Goal: Use online tool/utility

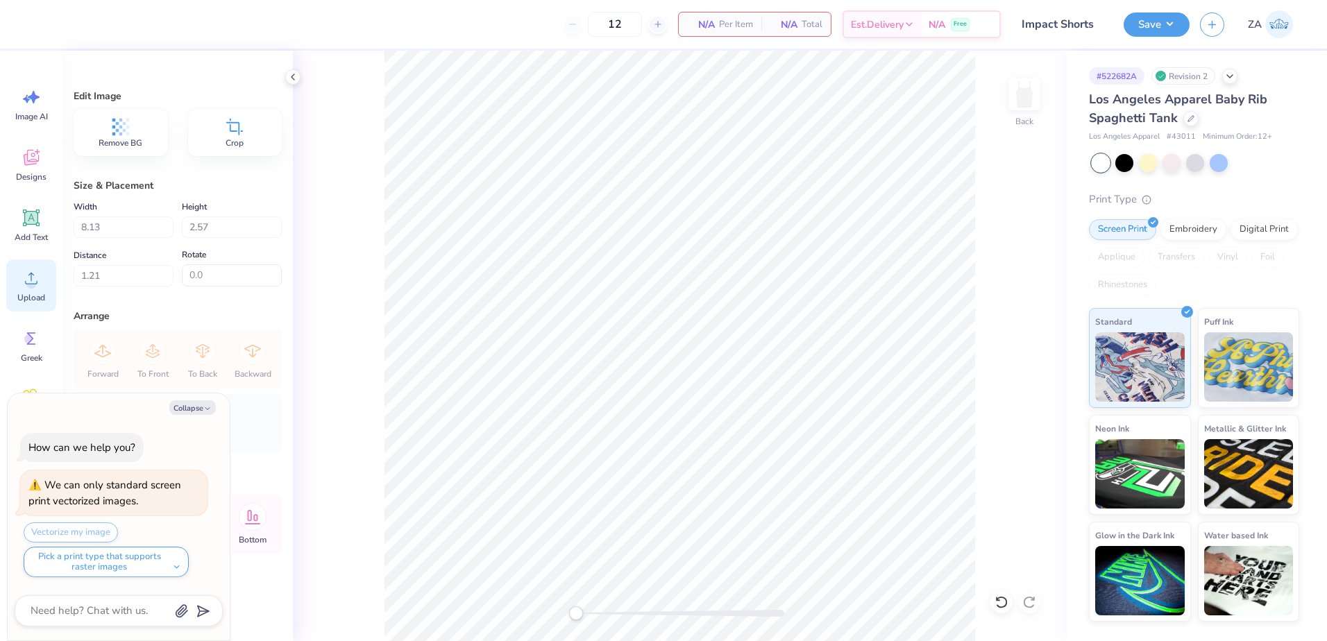
click at [31, 284] on circle at bounding box center [31, 284] width 10 height 10
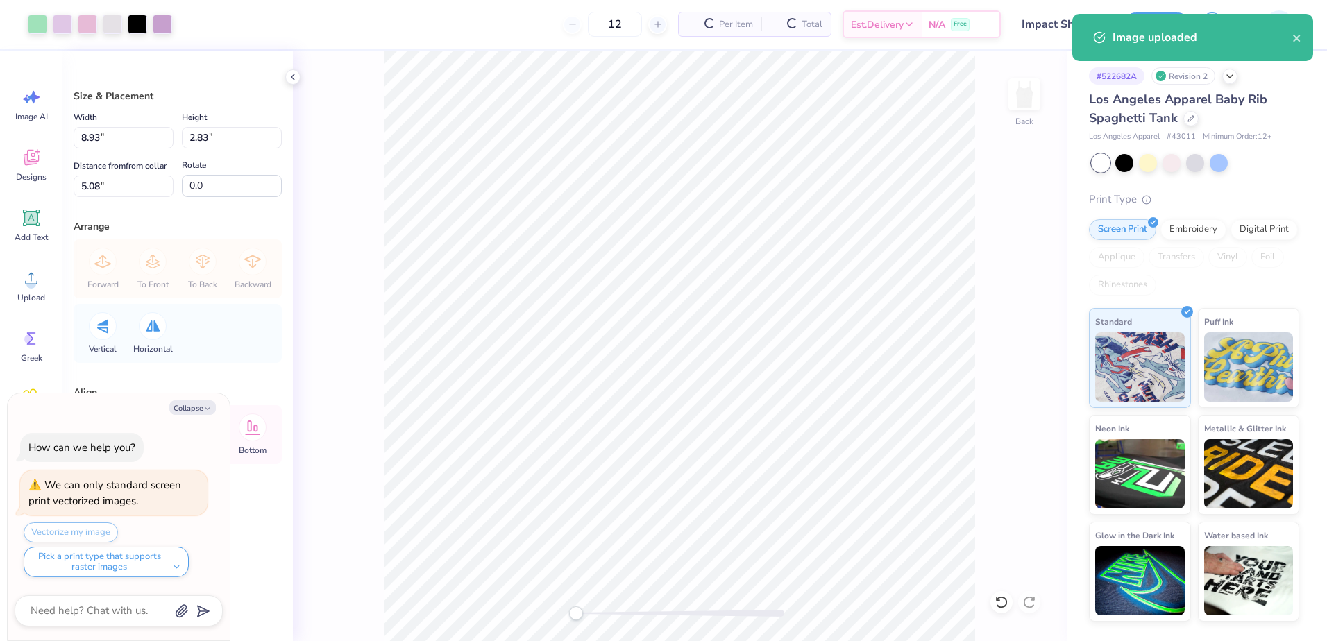
type textarea "x"
drag, startPoint x: 126, startPoint y: 135, endPoint x: 78, endPoint y: 129, distance: 47.6
click at [78, 129] on input "8.93" at bounding box center [124, 138] width 100 height 22
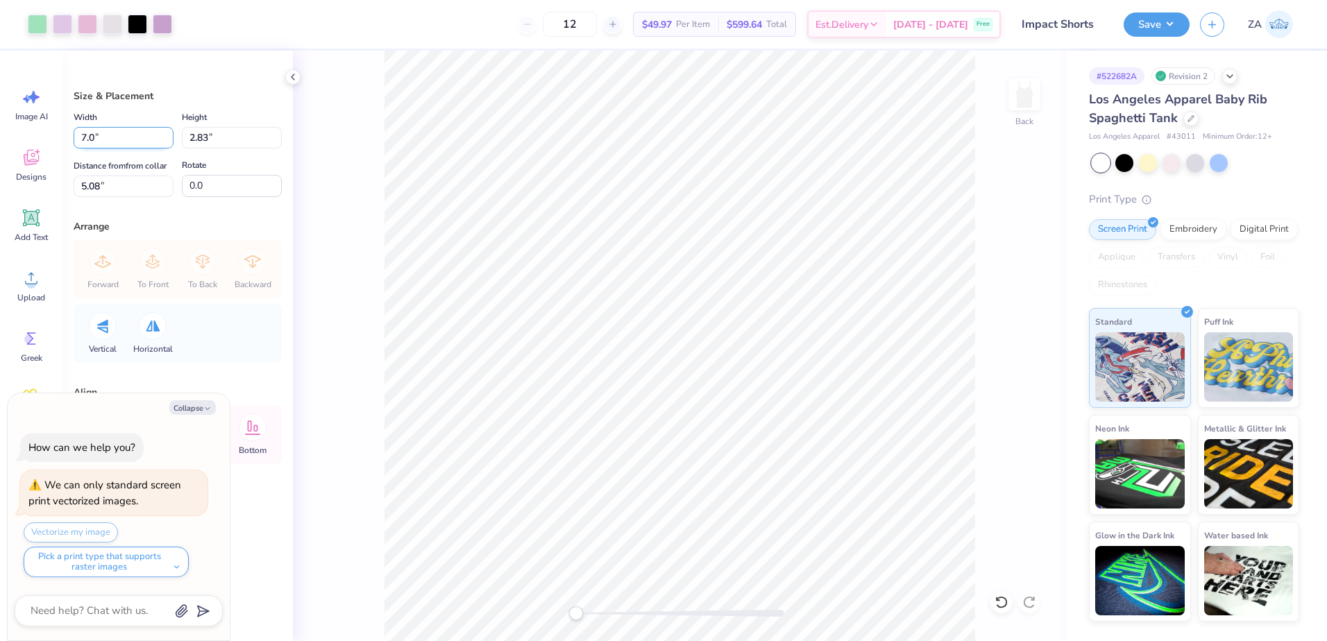
type input "7.00"
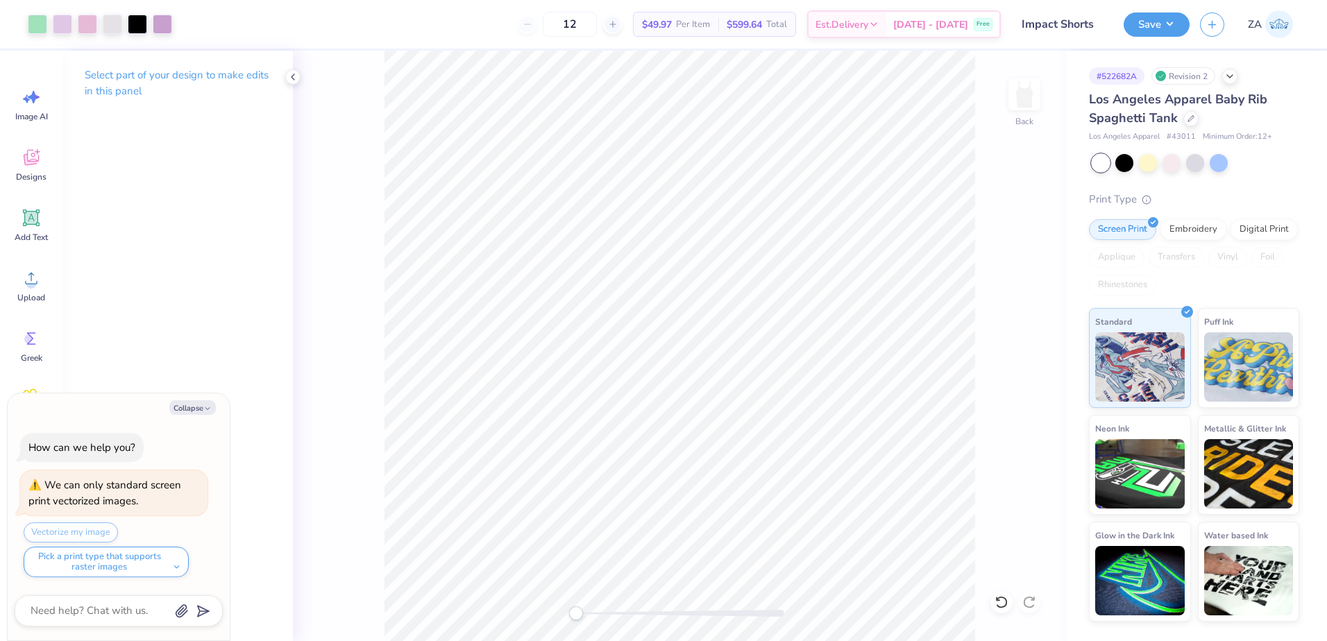
type textarea "x"
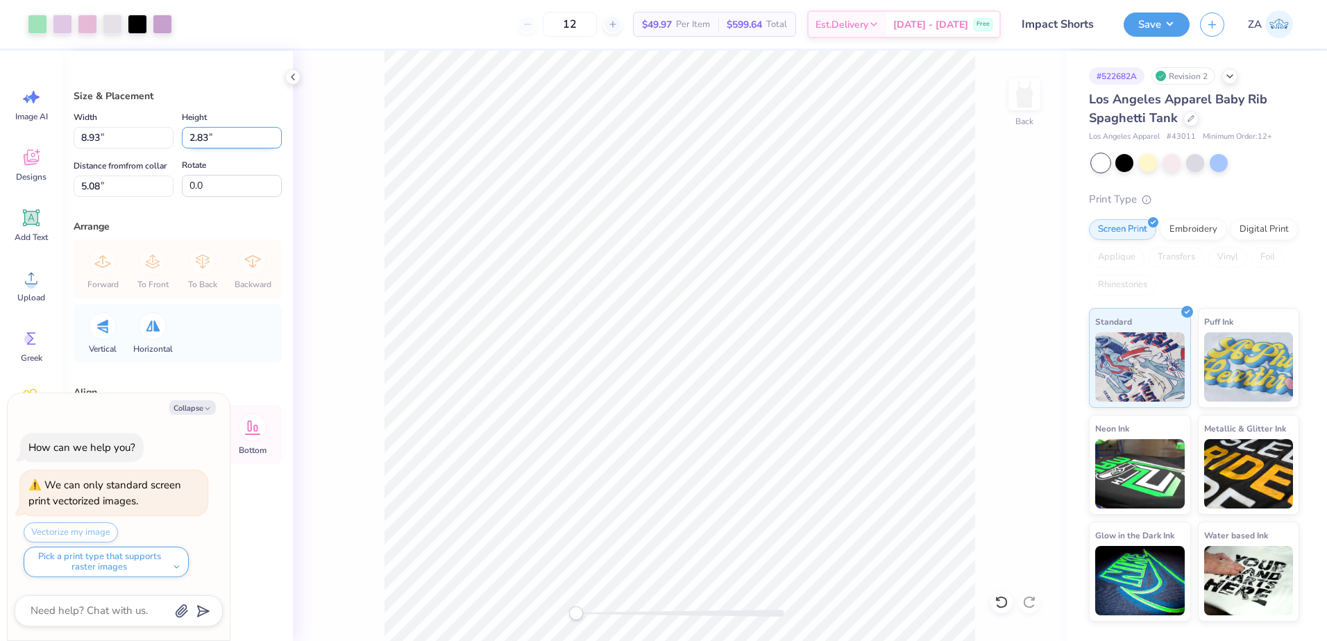
click at [243, 133] on input "2.83" at bounding box center [232, 138] width 100 height 22
drag, startPoint x: 131, startPoint y: 189, endPoint x: 114, endPoint y: 158, distance: 36.0
click at [128, 188] on input "5.08" at bounding box center [124, 187] width 100 height 22
drag, startPoint x: 119, startPoint y: 128, endPoint x: 76, endPoint y: 129, distance: 43.0
click at [76, 129] on input "8.93" at bounding box center [124, 138] width 100 height 22
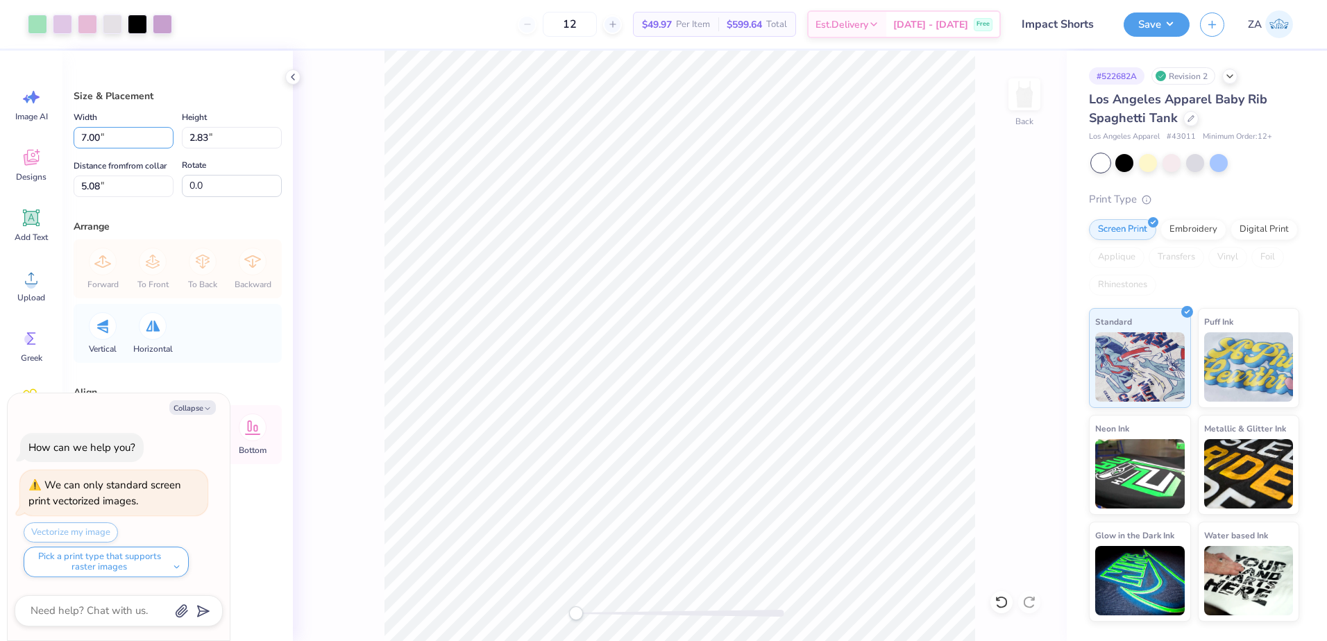
type input "7.00"
type textarea "x"
type input "2.22"
click at [152, 183] on input "5.39" at bounding box center [124, 187] width 100 height 22
type input "5"
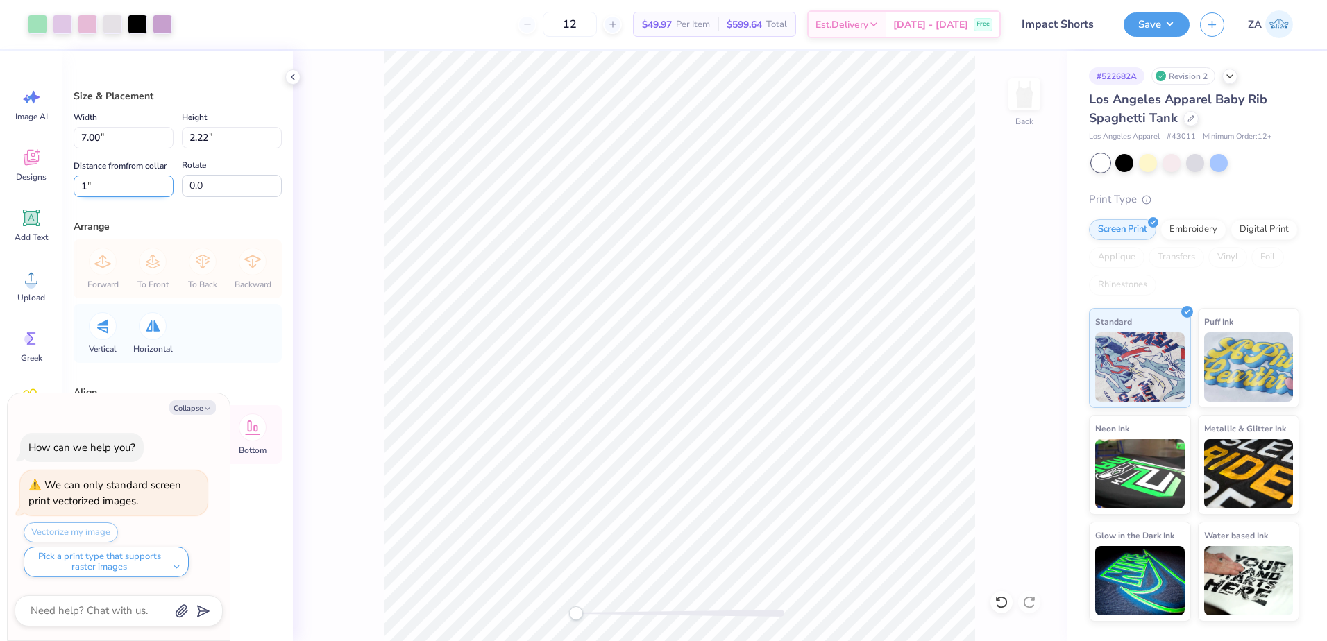
type input "1"
type textarea "x"
type input "1.50"
click at [1138, 29] on button "Save" at bounding box center [1156, 22] width 66 height 24
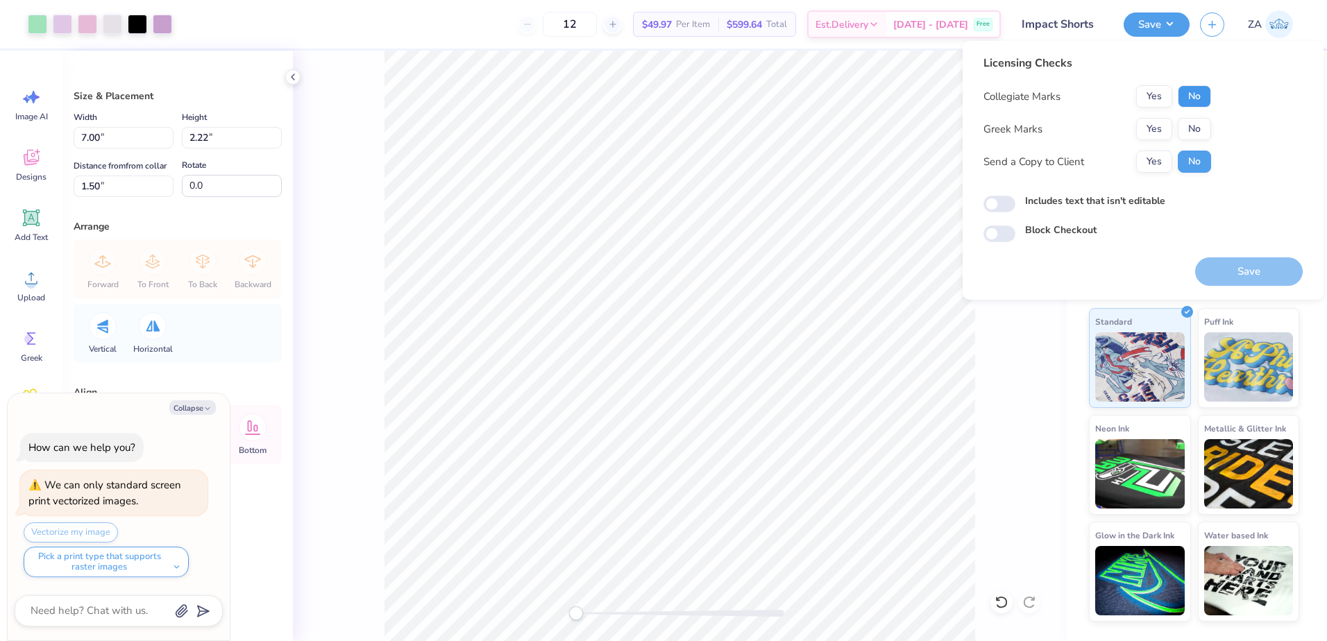
click at [1196, 98] on button "No" at bounding box center [1193, 96] width 33 height 22
click at [1191, 121] on button "No" at bounding box center [1193, 129] width 33 height 22
click at [1210, 262] on button "Save" at bounding box center [1249, 271] width 108 height 28
type textarea "x"
